Goal: Information Seeking & Learning: Learn about a topic

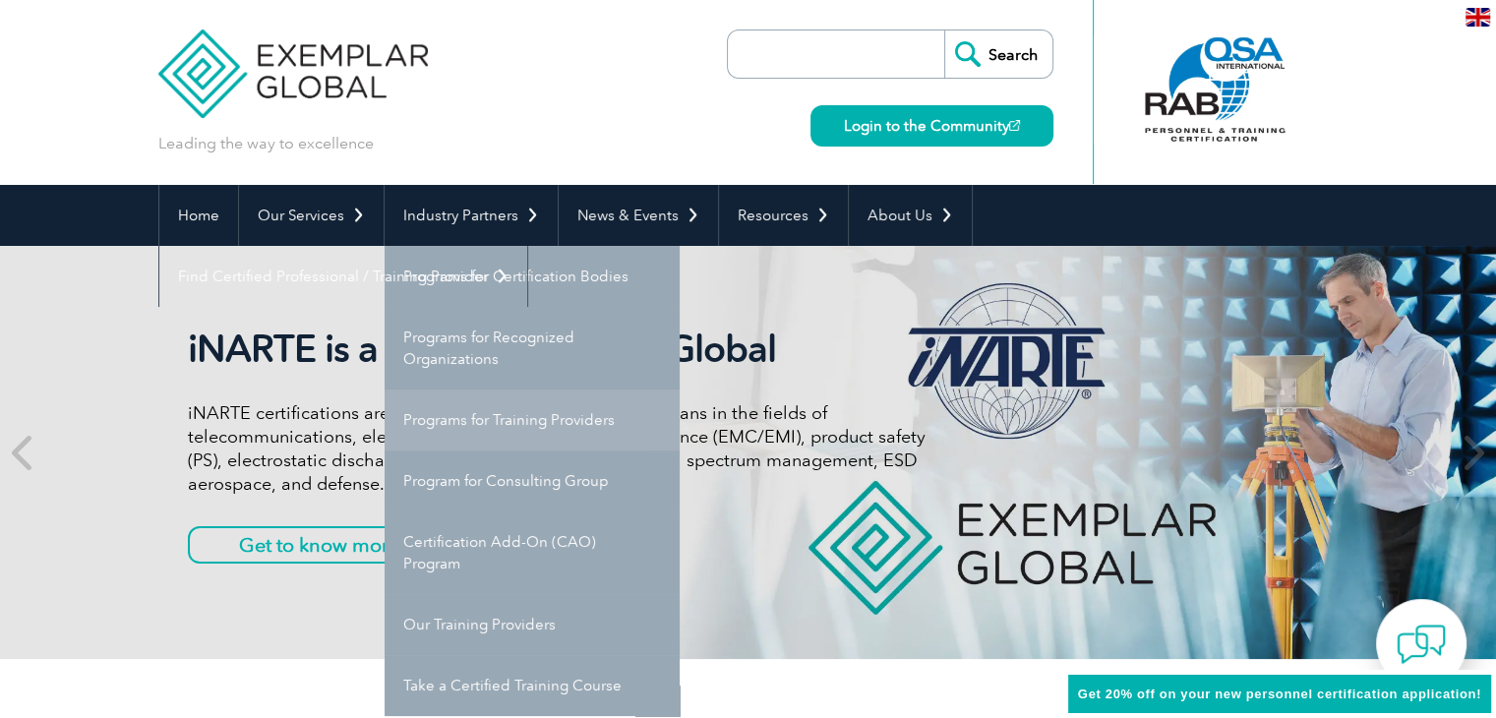
click at [466, 420] on link "Programs for Training Providers" at bounding box center [532, 420] width 295 height 61
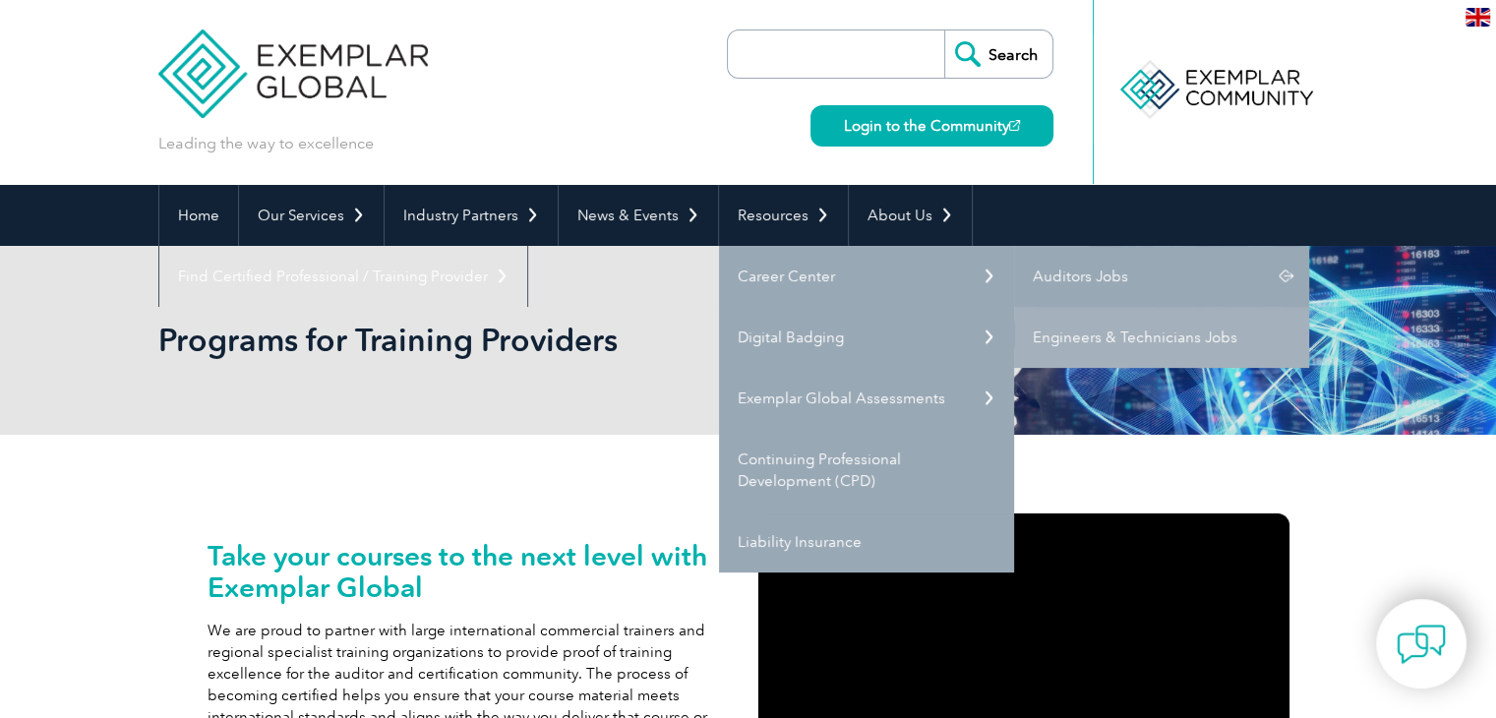
click at [1090, 272] on link "Auditors Jobs" at bounding box center [1161, 276] width 295 height 61
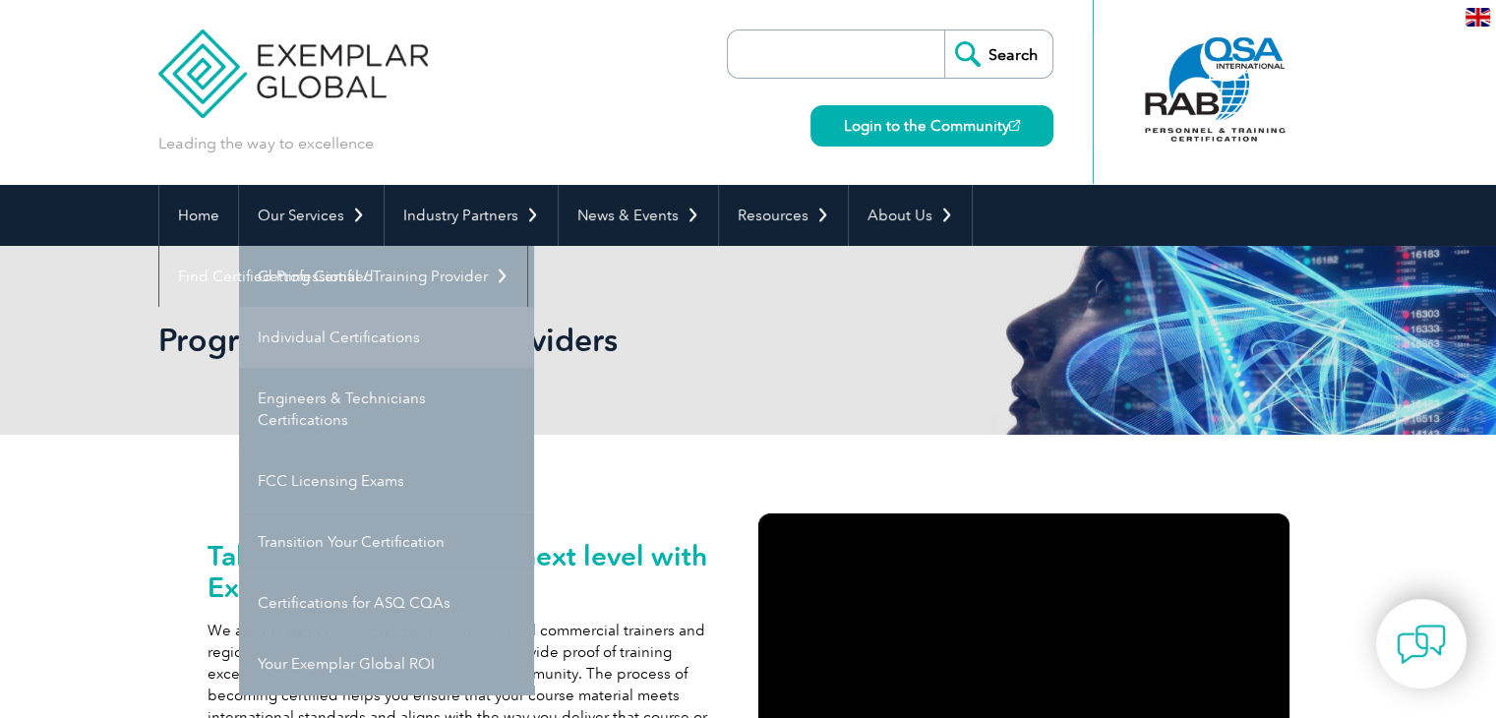
click at [303, 338] on link "Individual Certifications" at bounding box center [386, 337] width 295 height 61
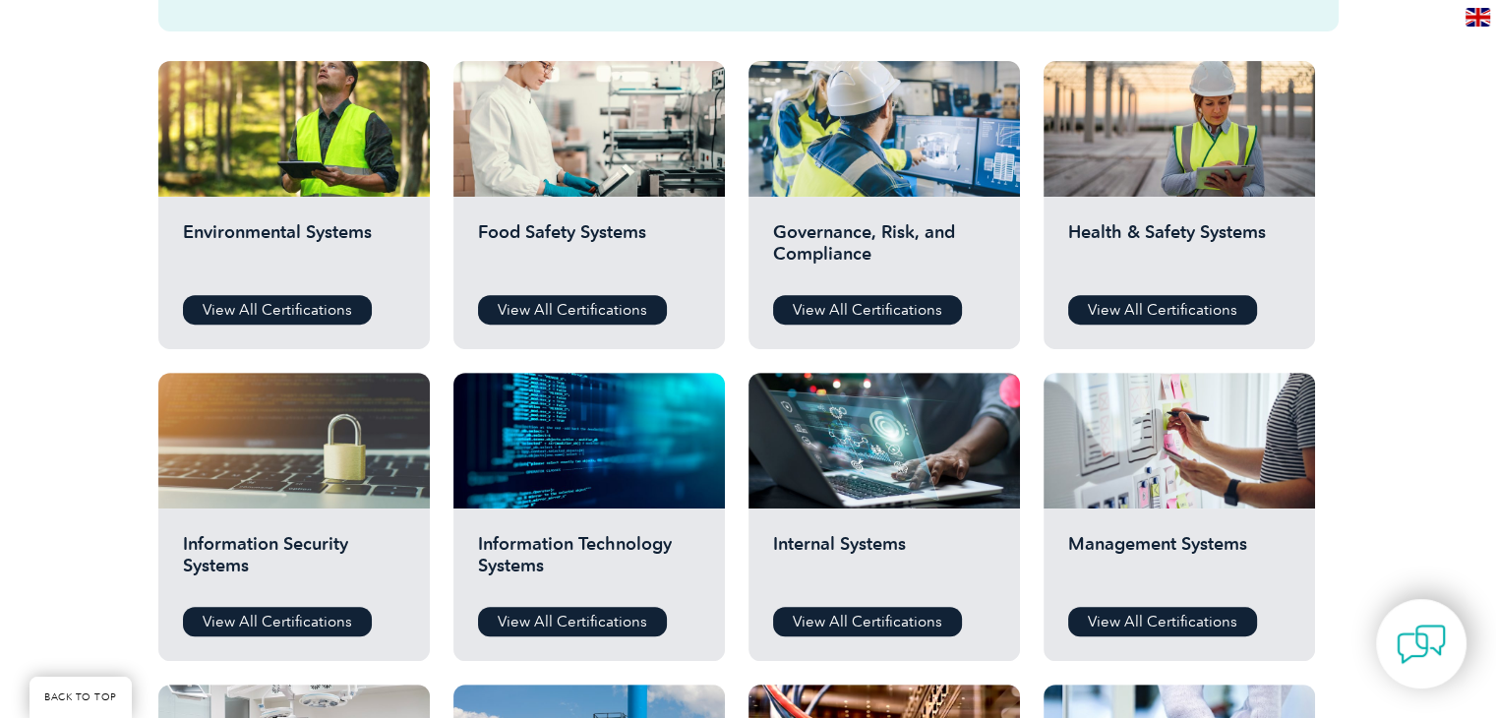
scroll to position [689, 0]
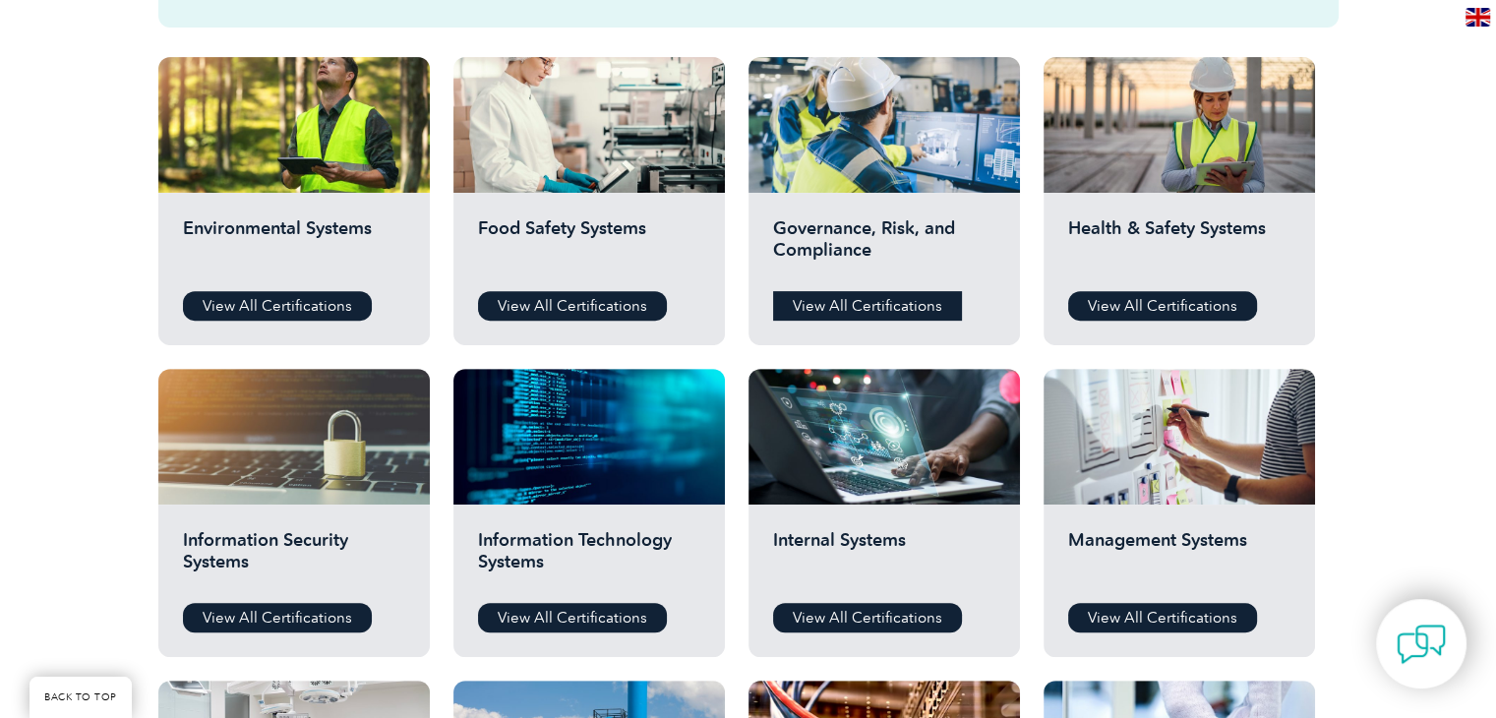
click at [838, 306] on link "View All Certifications" at bounding box center [867, 306] width 189 height 30
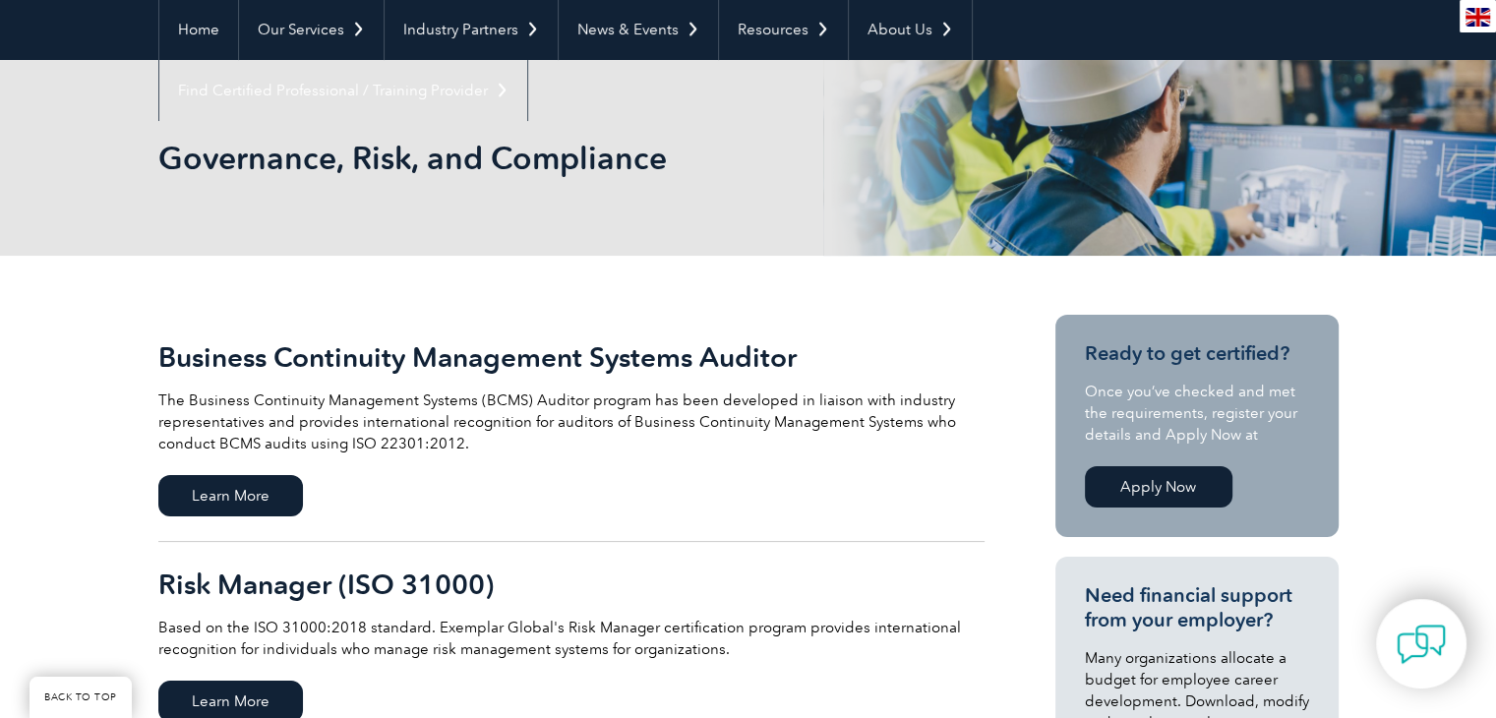
scroll to position [492, 0]
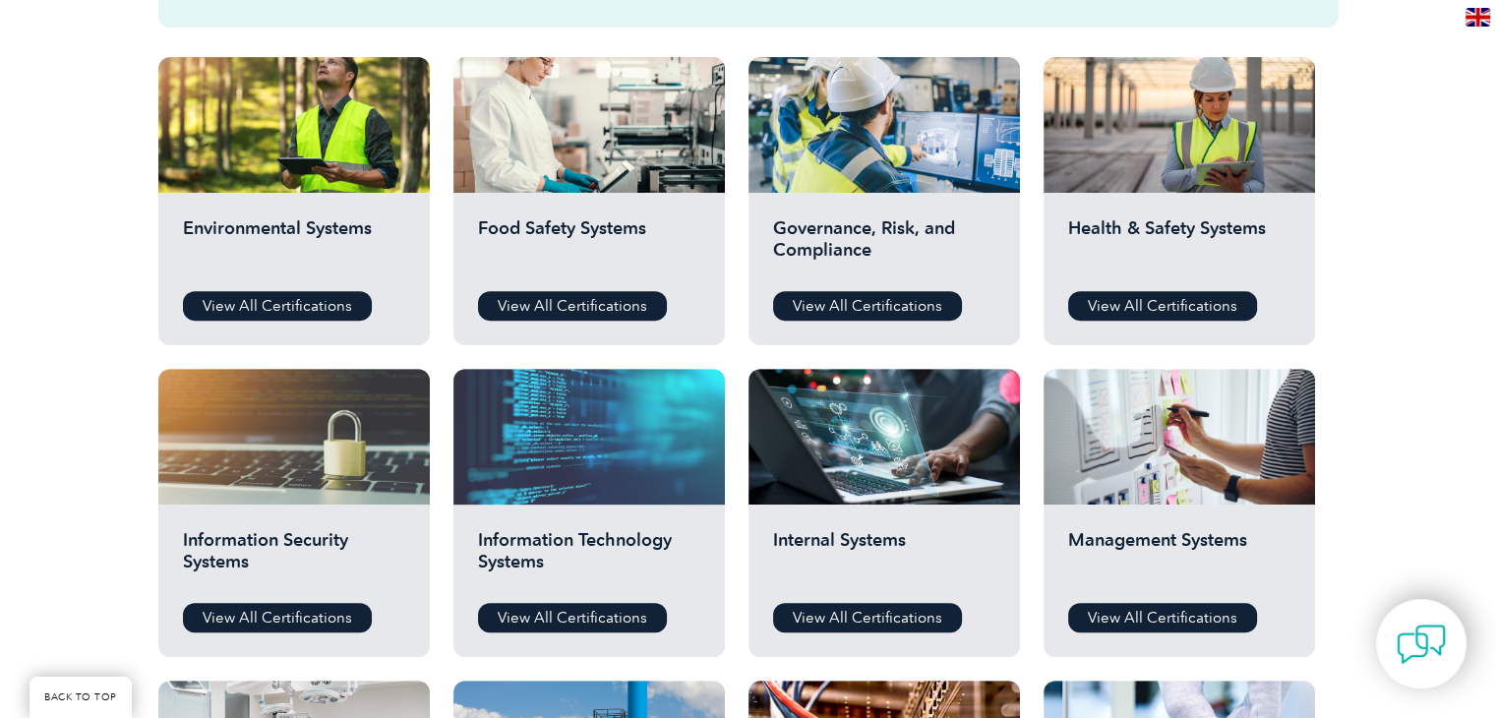
scroll to position [689, 0]
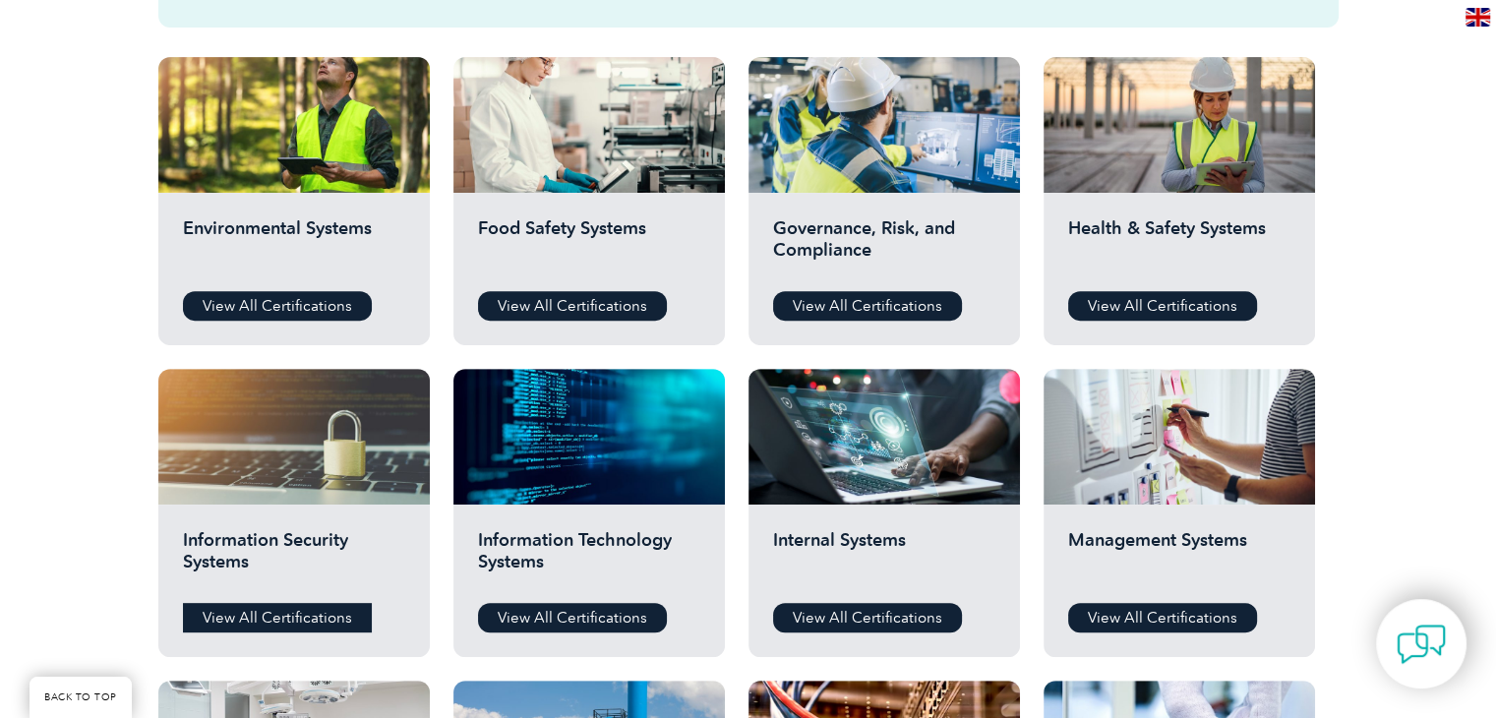
click at [275, 620] on link "View All Certifications" at bounding box center [277, 618] width 189 height 30
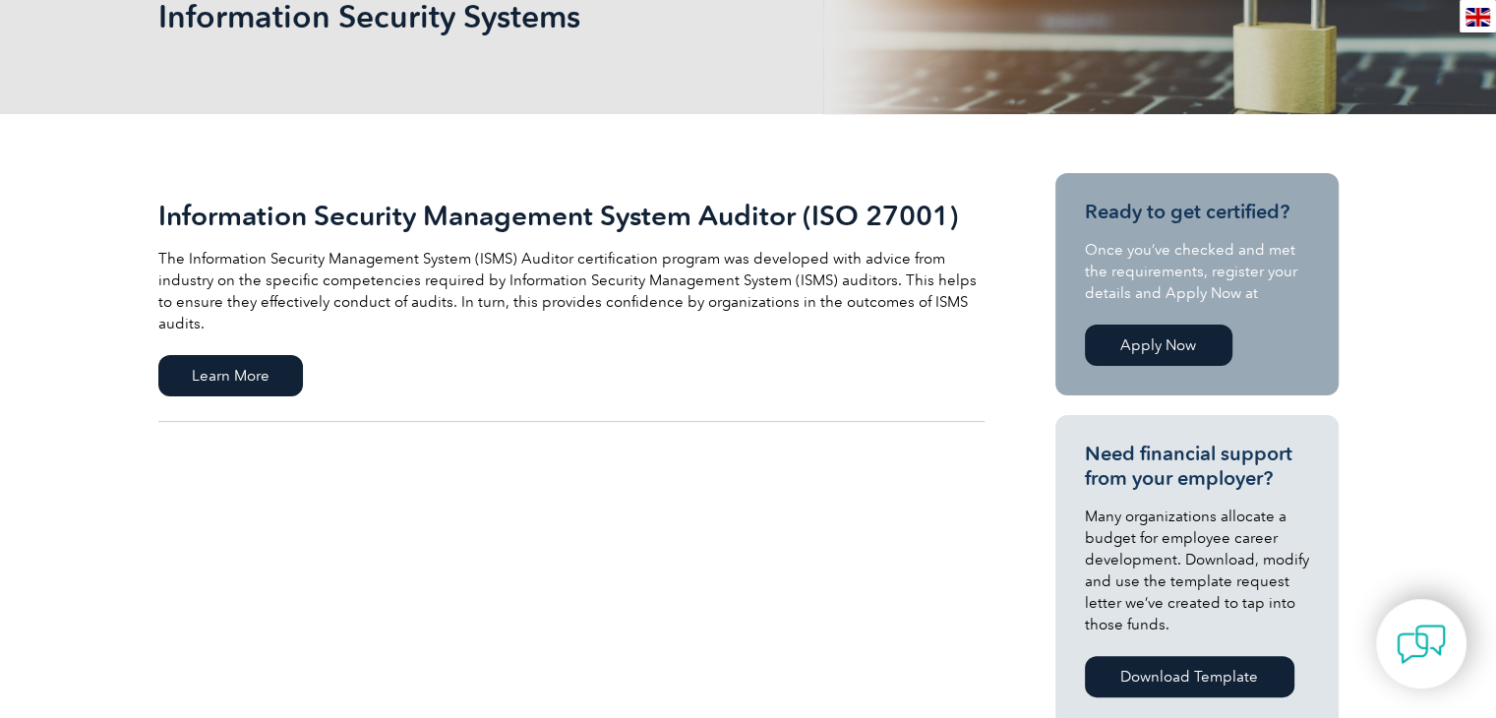
scroll to position [393, 0]
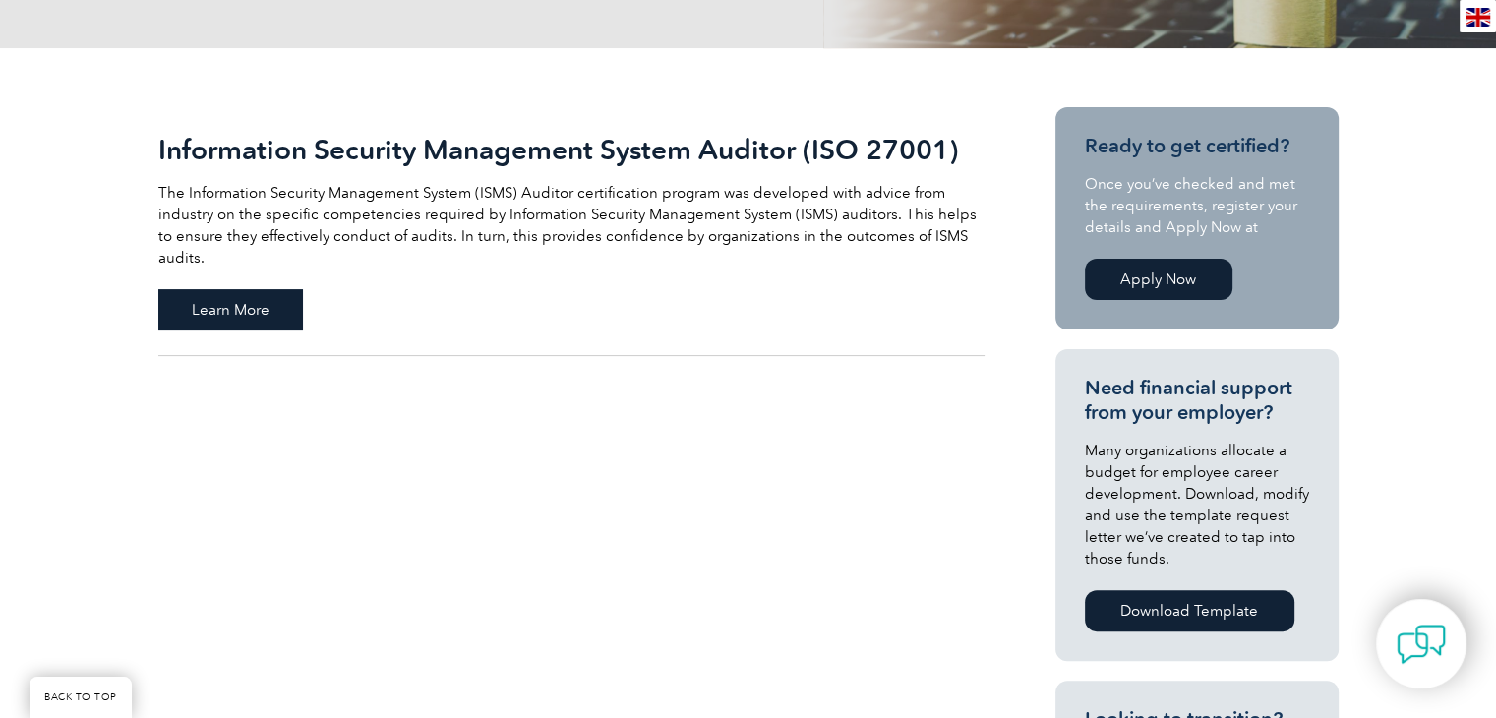
click at [240, 289] on span "Learn More" at bounding box center [230, 309] width 145 height 41
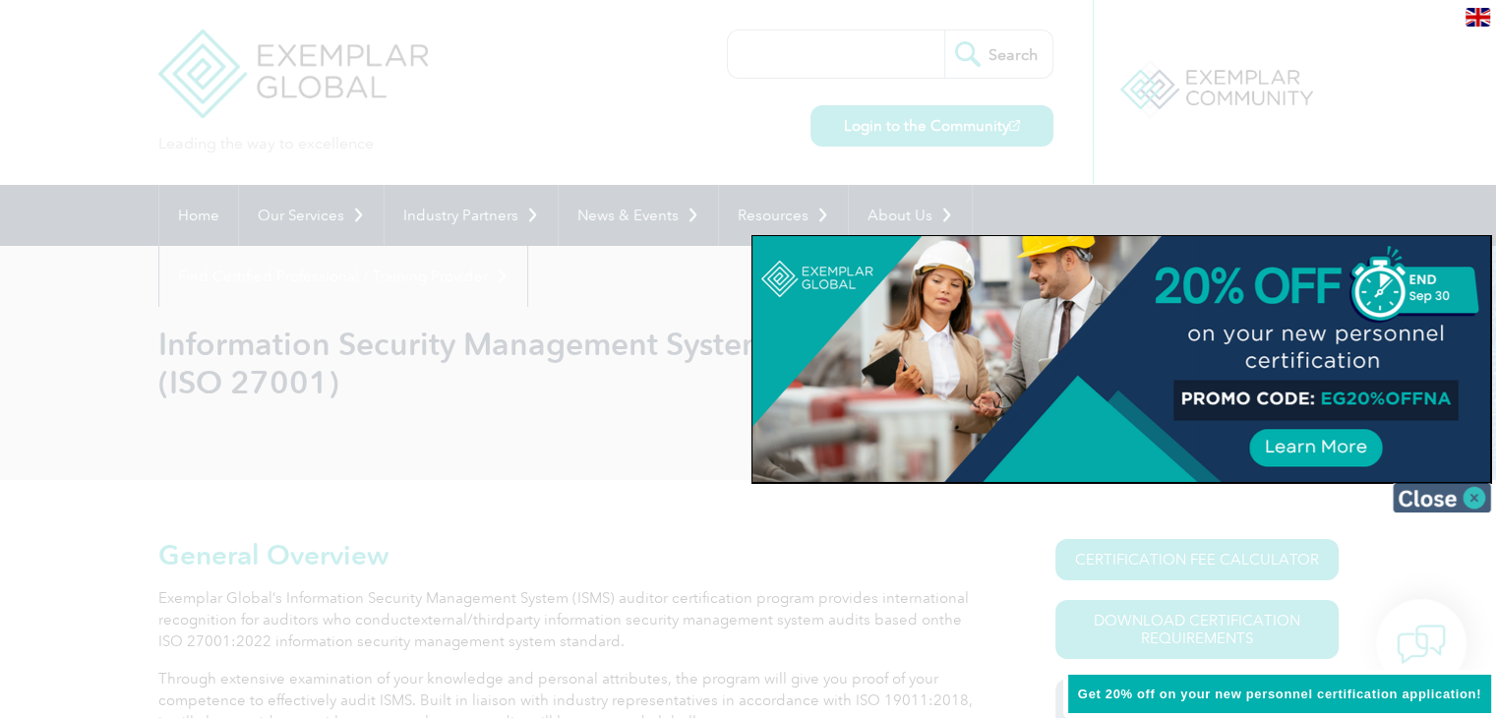
click at [1479, 494] on img at bounding box center [1442, 498] width 98 height 30
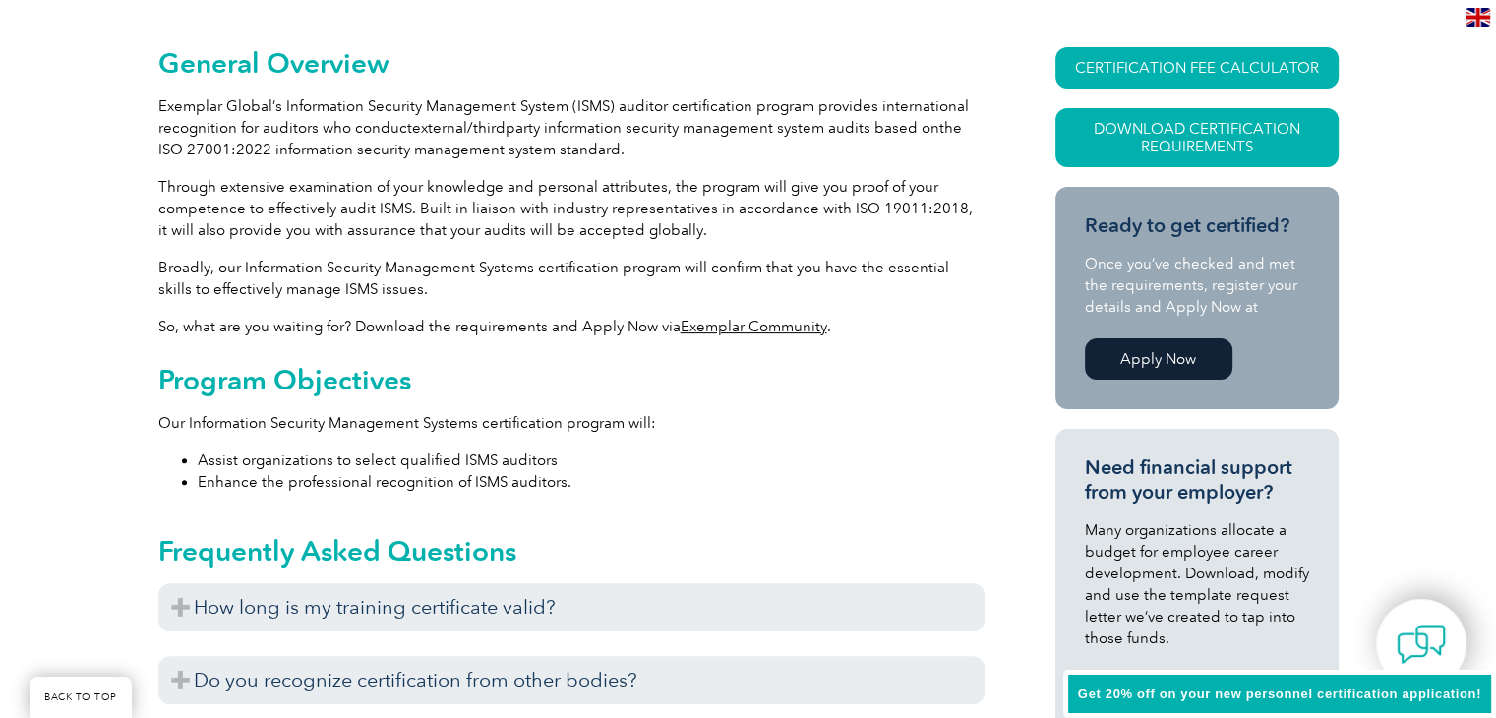
scroll to position [689, 0]
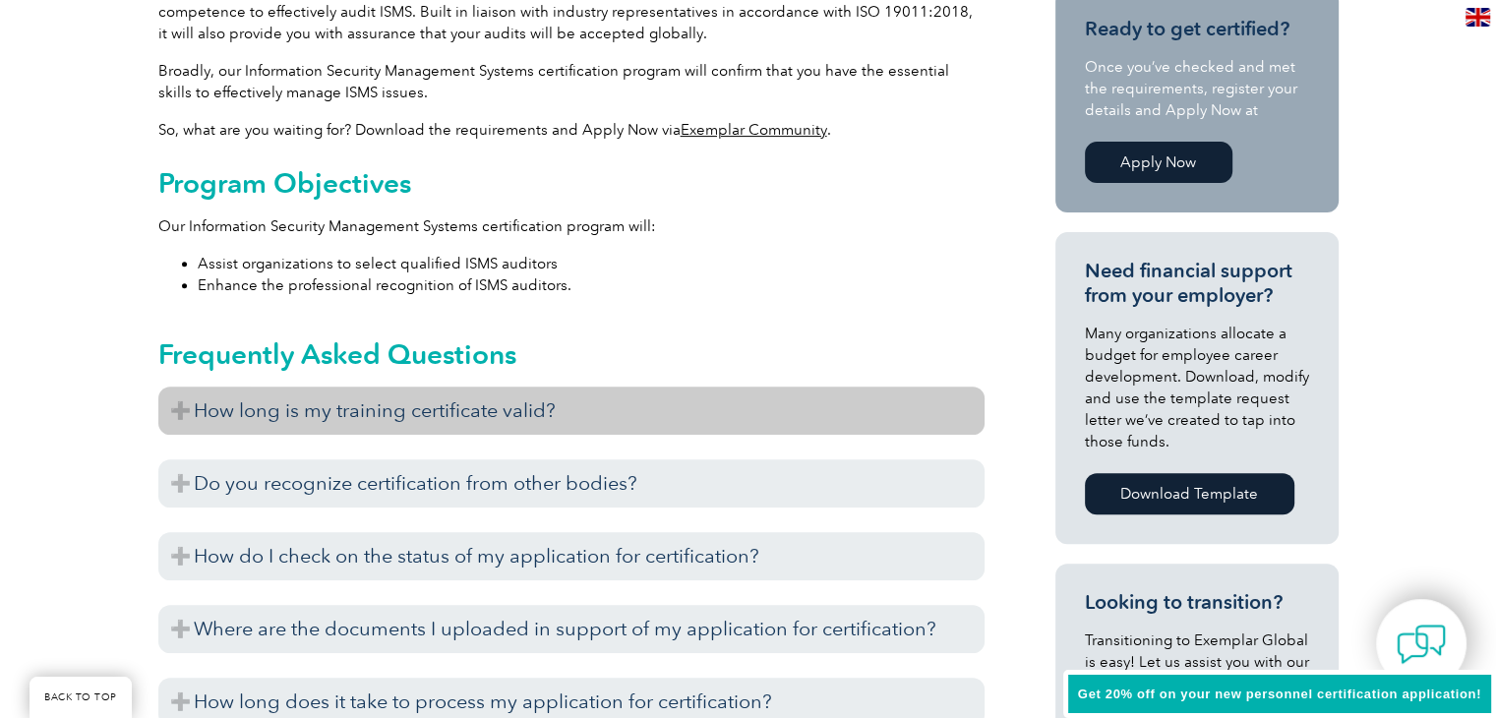
click at [724, 418] on h3 "How long is my training certificate valid?" at bounding box center [571, 411] width 826 height 48
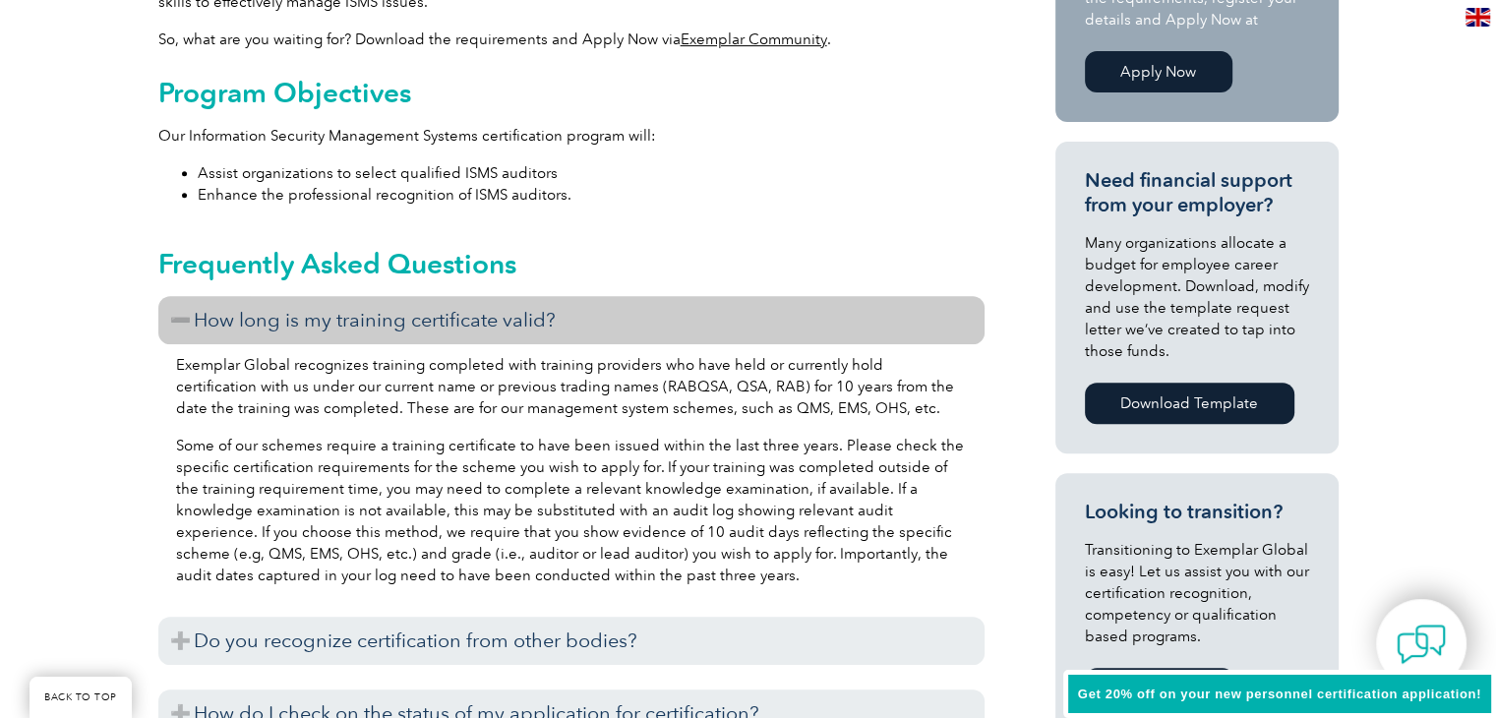
scroll to position [984, 0]
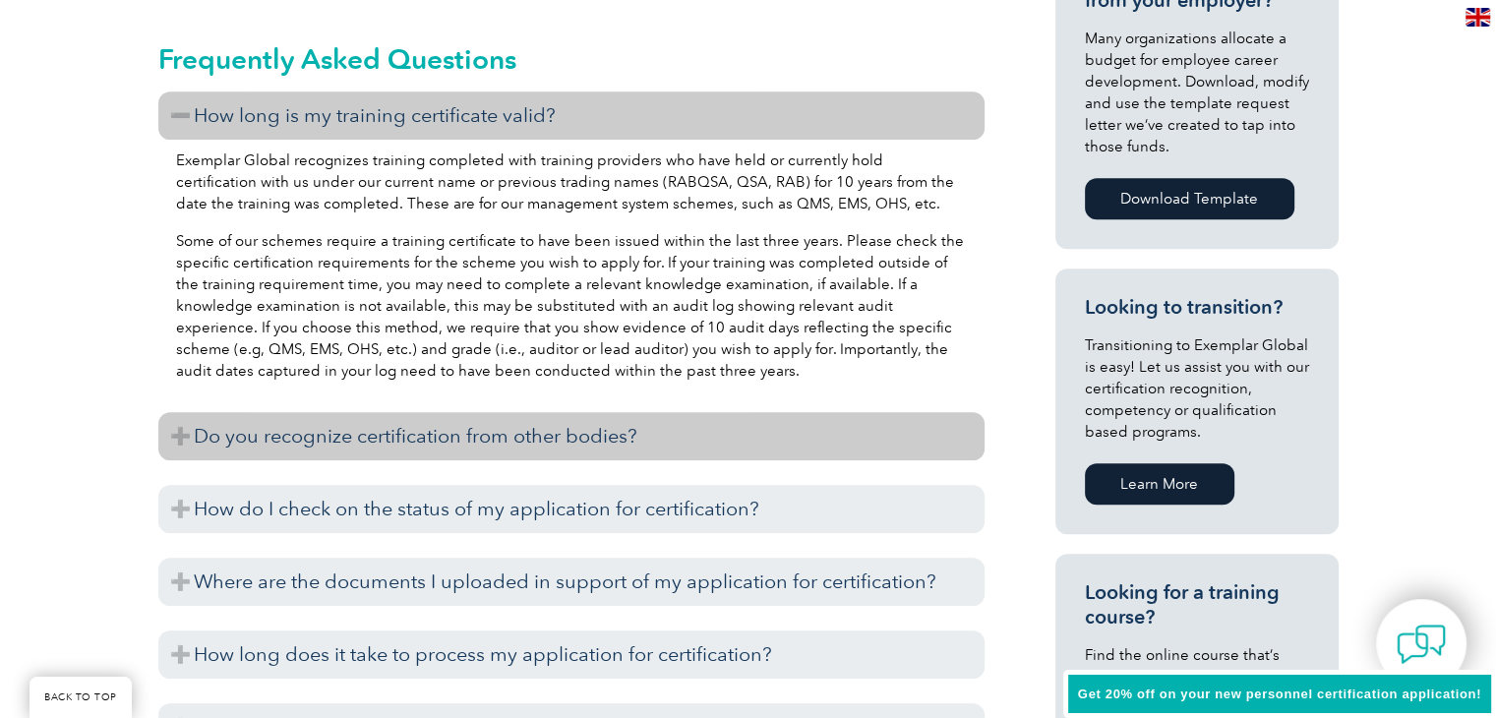
click at [614, 450] on h3 "Do you recognize certification from other bodies?" at bounding box center [571, 436] width 826 height 48
